Goal: Check status

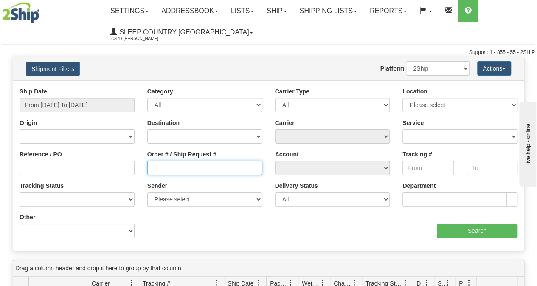
click at [184, 161] on input "Order # / Ship Request #" at bounding box center [204, 168] width 115 height 14
paste input "9002I132138"
type input "9002I132138"
drag, startPoint x: 91, startPoint y: 96, endPoint x: 92, endPoint y: 103, distance: 6.8
click at [90, 96] on div "Ship Date From [DATE] To [DATE]" at bounding box center [77, 99] width 115 height 25
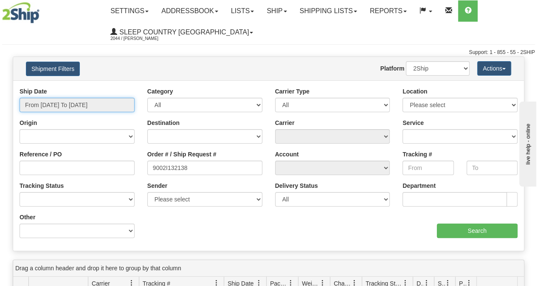
click at [92, 103] on input "From [DATE] To [DATE]" at bounding box center [77, 105] width 115 height 14
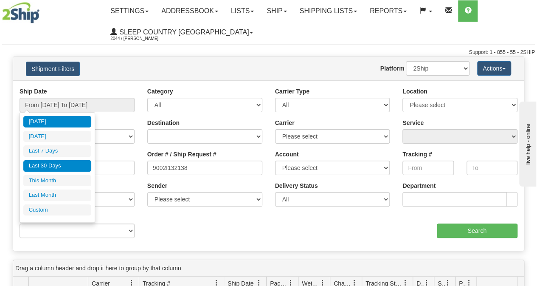
click at [59, 160] on li "Last 30 Days" at bounding box center [57, 165] width 68 height 11
type input "From [DATE] To [DATE]"
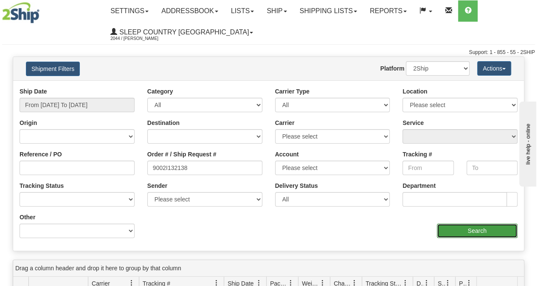
click at [498, 226] on input "Search" at bounding box center [477, 230] width 81 height 14
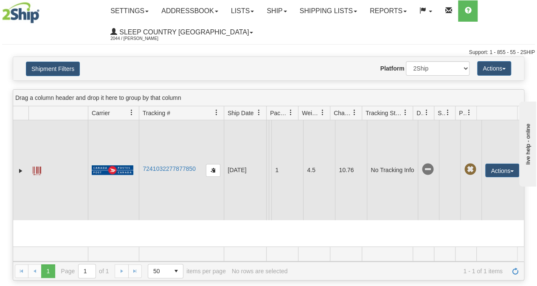
click at [164, 187] on td "7241032277877850" at bounding box center [181, 170] width 85 height 100
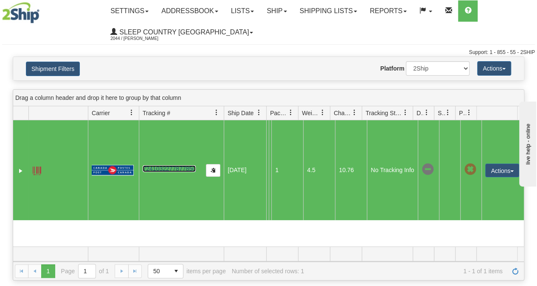
click at [162, 172] on link "7241032277877850" at bounding box center [169, 168] width 53 height 7
